Goal: Transaction & Acquisition: Purchase product/service

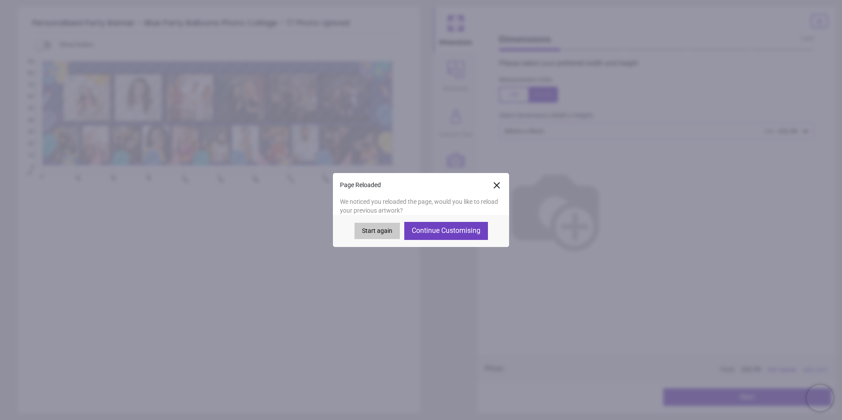
click at [445, 231] on button "Continue Customising" at bounding box center [446, 231] width 84 height 18
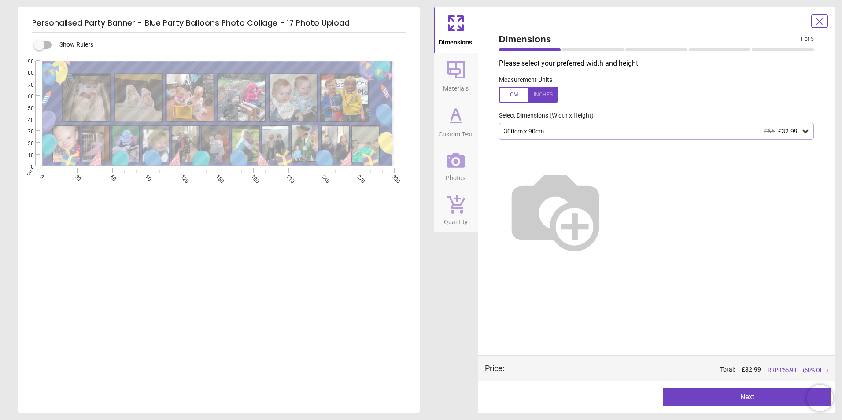
type textarea "**********"
click at [818, 19] on icon at bounding box center [819, 21] width 11 height 11
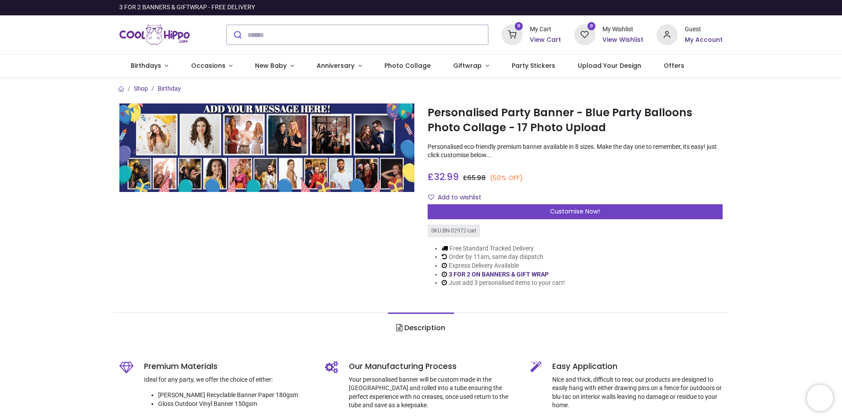
click at [545, 37] on h6 "View Cart" at bounding box center [545, 40] width 31 height 9
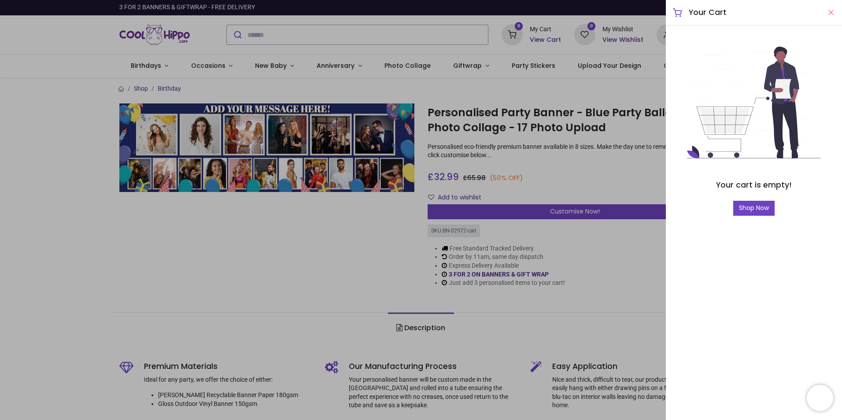
click at [830, 12] on button "Close" at bounding box center [831, 12] width 8 height 11
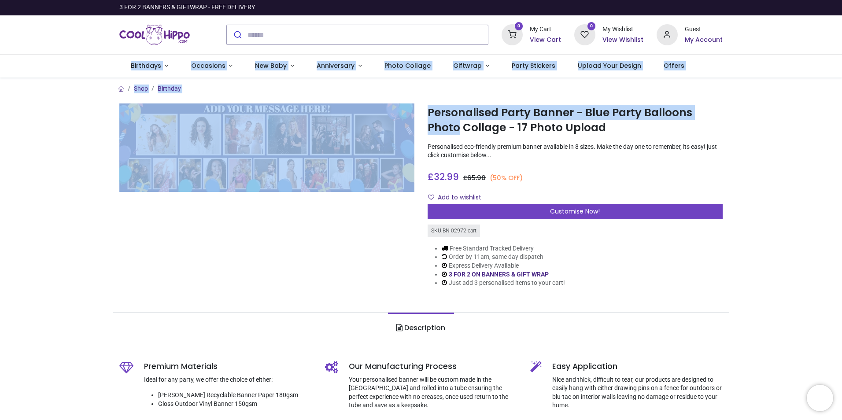
drag, startPoint x: 840, startPoint y: 41, endPoint x: 842, endPoint y: 94, distance: 53.3
click at [841, 94] on html "Login • Register Birthdays Milestone Birthday 1531 products 225" at bounding box center [421, 210] width 842 height 420
drag, startPoint x: 842, startPoint y: 94, endPoint x: 752, endPoint y: 86, distance: 90.6
click at [752, 86] on div "Shop Birthday Personalised Party Banner - Blue Party Balloons Photo Collage - 1…" at bounding box center [421, 420] width 842 height 686
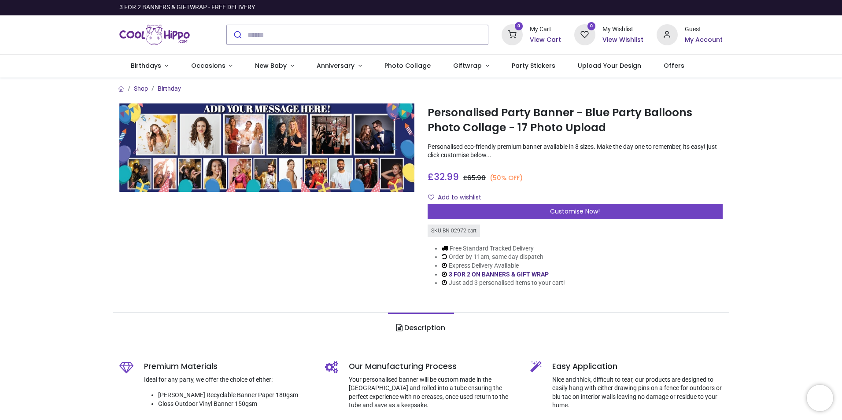
click at [734, 129] on div "Shop Birthday Personalised Party Banner - Blue Party Balloons Photo Collage - 1…" at bounding box center [421, 420] width 842 height 686
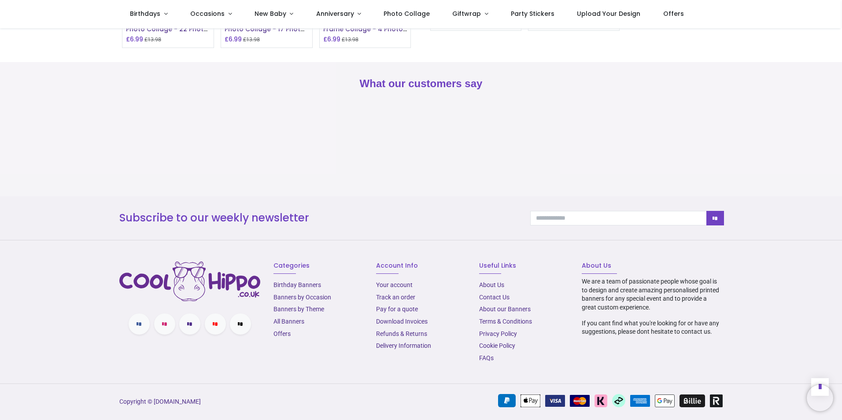
scroll to position [924, 0]
click at [414, 347] on link "Delivery Information" at bounding box center [403, 345] width 55 height 7
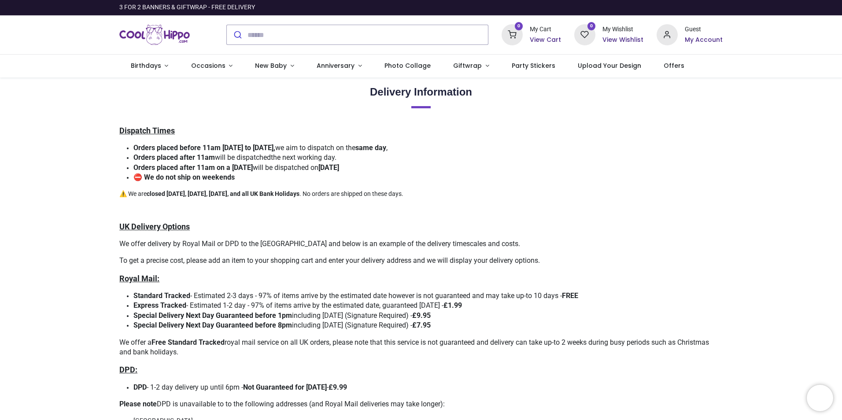
click at [594, 211] on p at bounding box center [420, 209] width 603 height 9
